Goal: Task Accomplishment & Management: Complete application form

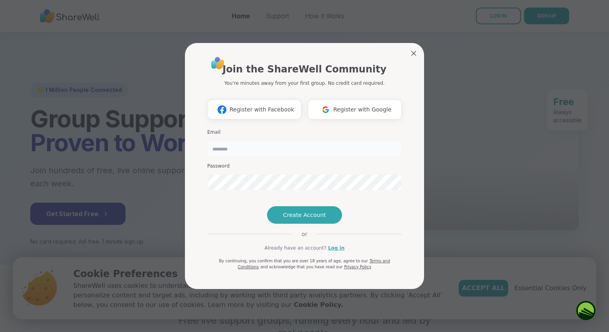
click at [267, 141] on input "email" at bounding box center [304, 149] width 194 height 16
type input "**********"
click at [290, 219] on span "Create Account" at bounding box center [304, 215] width 43 height 8
click at [295, 219] on span "Create Account" at bounding box center [304, 215] width 43 height 8
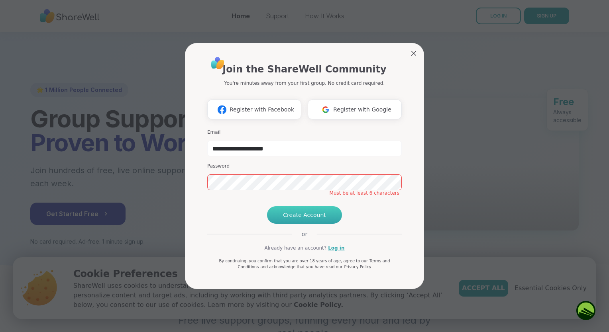
click at [295, 219] on span "Create Account" at bounding box center [304, 215] width 43 height 8
click at [299, 219] on span "Create Account" at bounding box center [304, 215] width 43 height 8
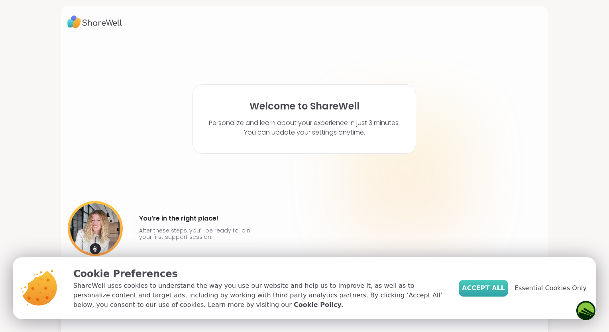
click at [488, 286] on span "Accept All" at bounding box center [483, 289] width 43 height 10
